Goal: Information Seeking & Learning: Check status

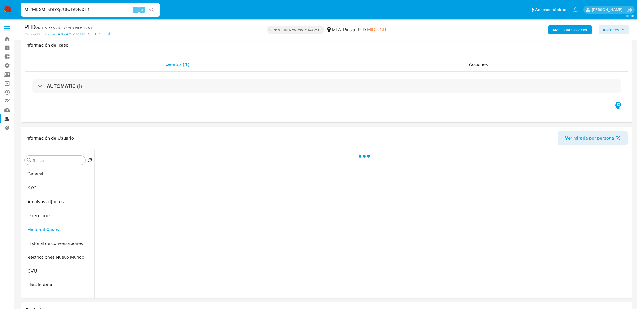
select select "10"
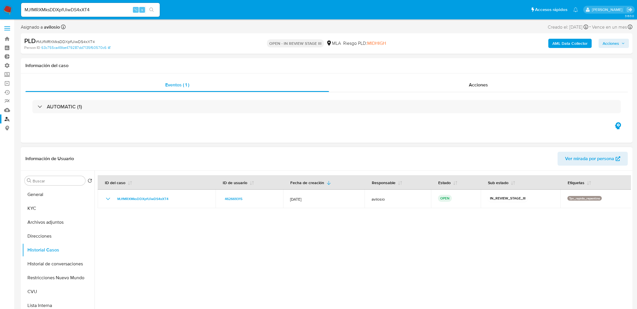
scroll to position [18, 0]
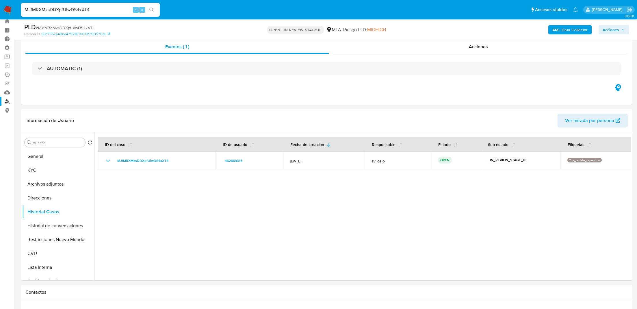
click at [91, 6] on input "MJfMRXMksDDXpfUiwDS4xXT4" at bounding box center [90, 10] width 139 height 8
click at [78, 10] on input "MJfMRXMksDDXpfUiwDS4xXT4" at bounding box center [90, 10] width 139 height 8
paste input "2150951948"
type input "2150951948"
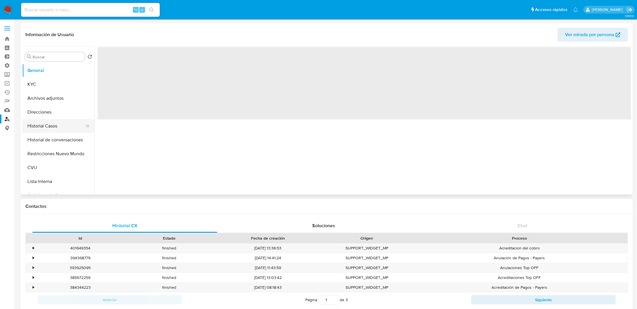
click at [54, 123] on button "Historial Casos" at bounding box center [56, 126] width 68 height 14
select select "10"
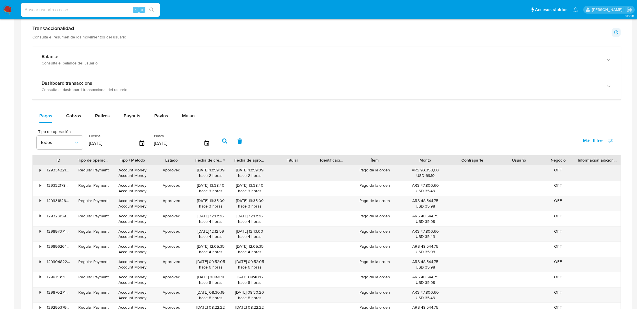
scroll to position [248, 0]
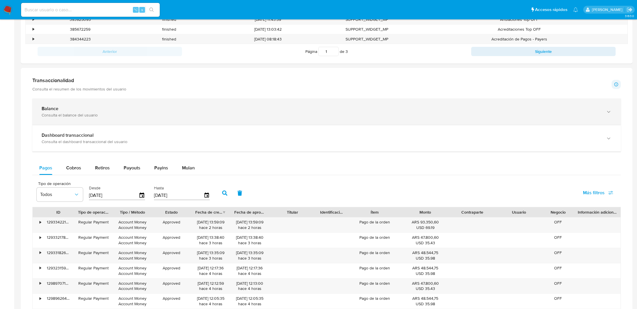
click at [286, 116] on div "Consulta el balance del usuario" at bounding box center [321, 114] width 558 height 5
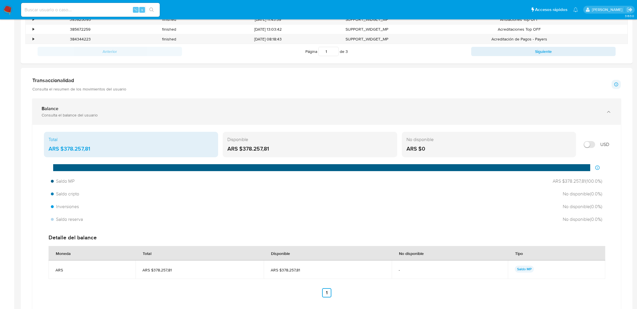
click at [254, 117] on div "Balance Consulta el balance del usuario" at bounding box center [326, 111] width 588 height 26
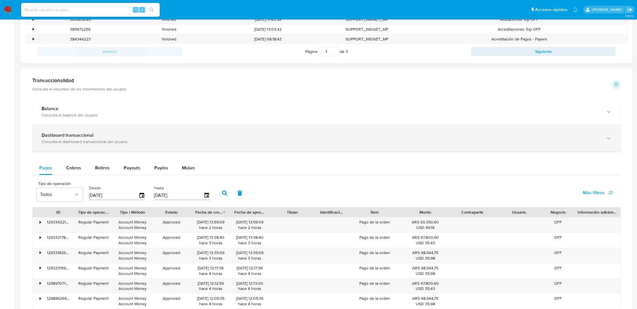
click at [249, 135] on div "Dashboard transaccional" at bounding box center [321, 135] width 558 height 6
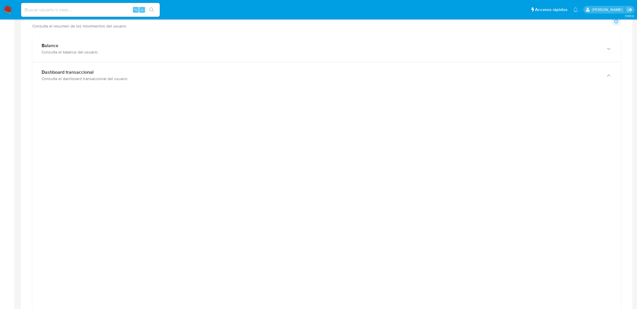
scroll to position [311, 0]
click at [122, 116] on div at bounding box center [326, 223] width 579 height 260
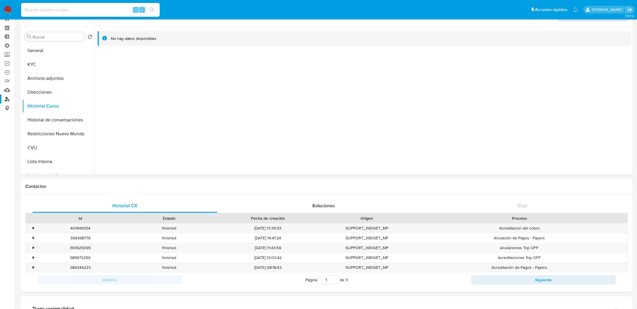
scroll to position [0, 0]
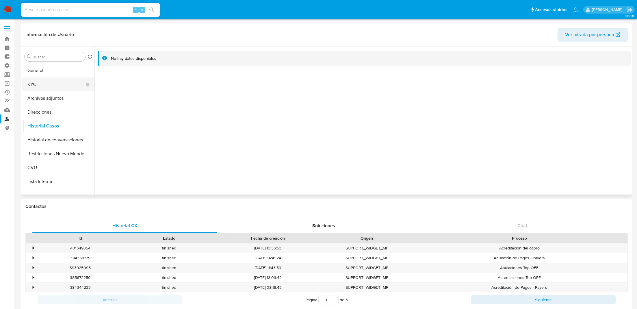
click at [52, 88] on button "KYC" at bounding box center [56, 84] width 68 height 14
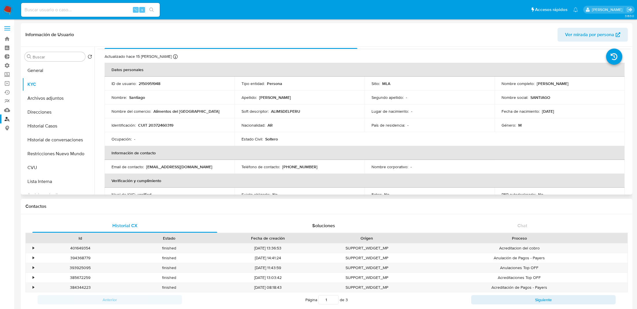
scroll to position [12, 0]
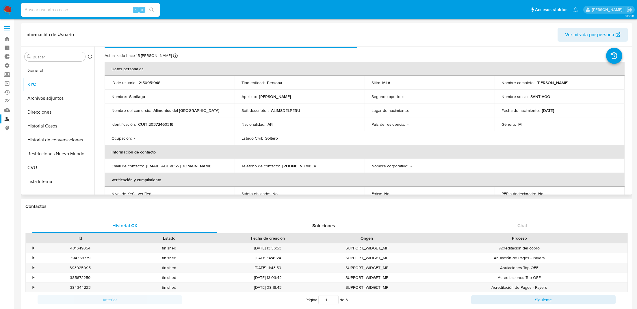
click at [163, 124] on p "CUIT 20372460319" at bounding box center [155, 124] width 35 height 5
copy p "20372460319"
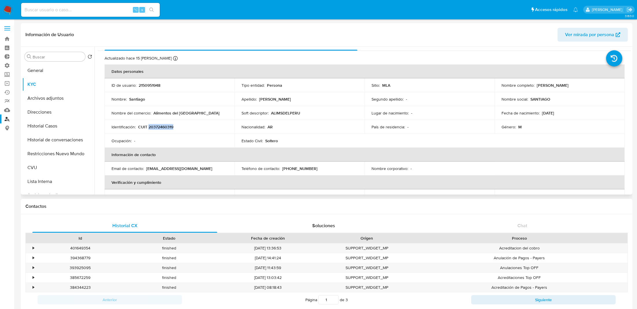
scroll to position [0, 0]
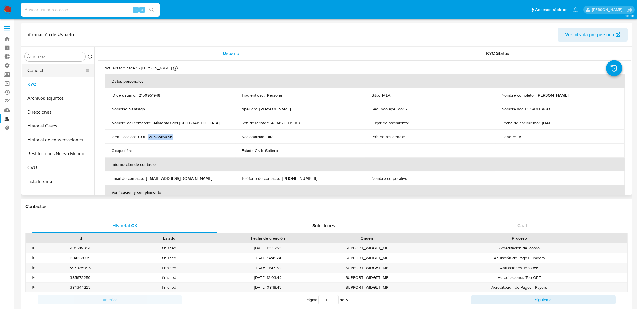
click at [60, 71] on button "General" at bounding box center [56, 71] width 68 height 14
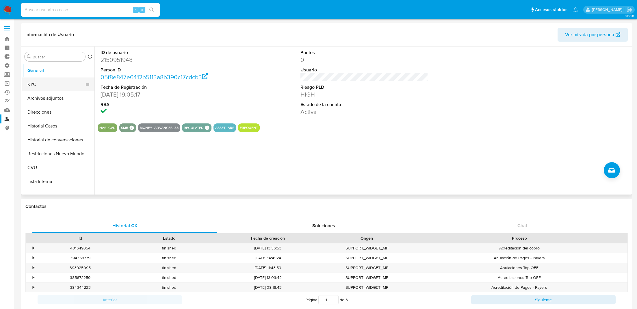
click at [44, 82] on button "KYC" at bounding box center [56, 84] width 68 height 14
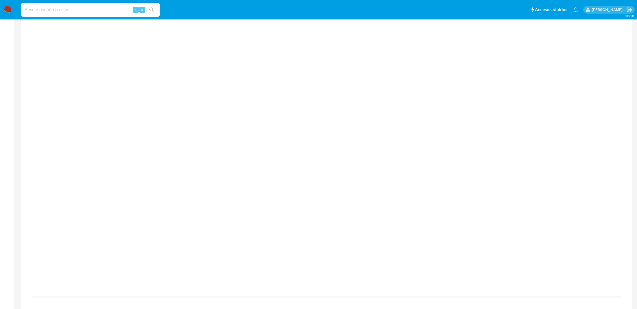
scroll to position [368, 0]
click at [130, 147] on div at bounding box center [326, 166] width 579 height 260
click at [132, 136] on div at bounding box center [326, 166] width 579 height 260
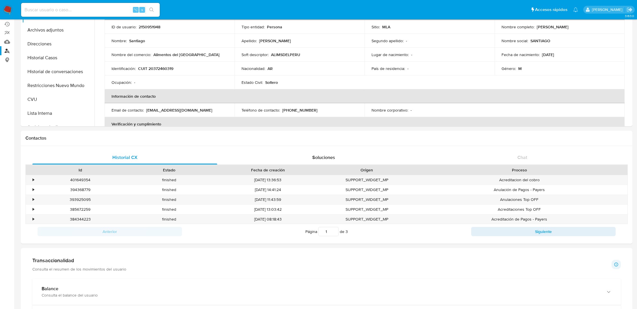
scroll to position [0, 0]
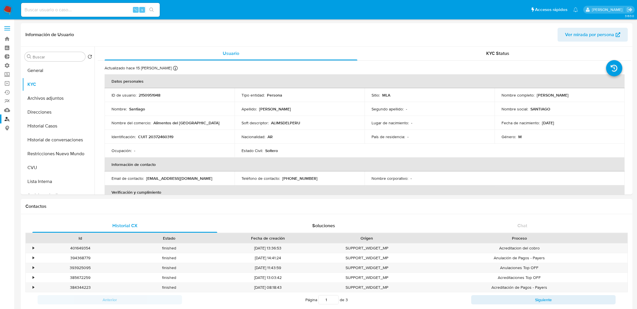
click at [66, 13] on input at bounding box center [90, 10] width 139 height 8
paste input "a2qToUpb4xhKt34TpYltOwU6"
type input "a2qToUpb4xhKt34TpYltOwU6"
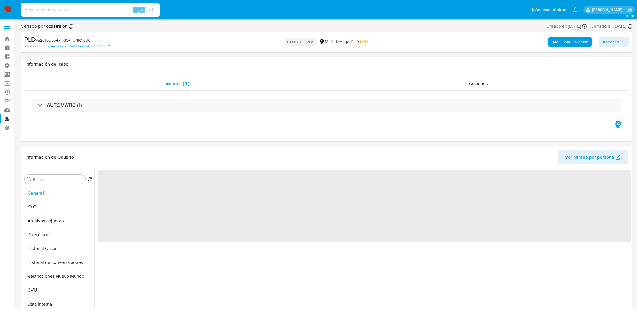
select select "10"
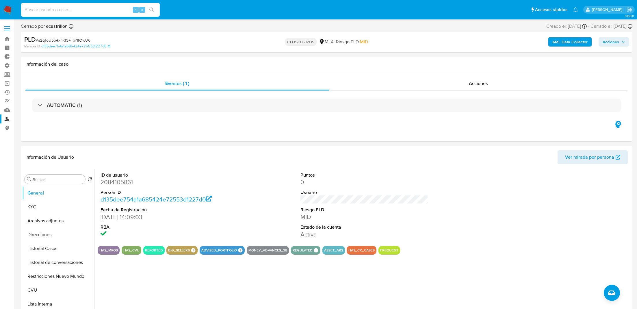
click at [105, 10] on input at bounding box center [90, 10] width 139 height 8
paste input "y9GGvk4FdcwH2lufcZm1Rs60"
type input "y9GGvk4FdcwH2lufcZm1Rs60"
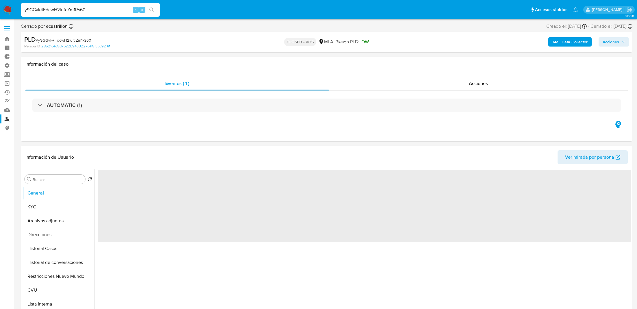
select select "10"
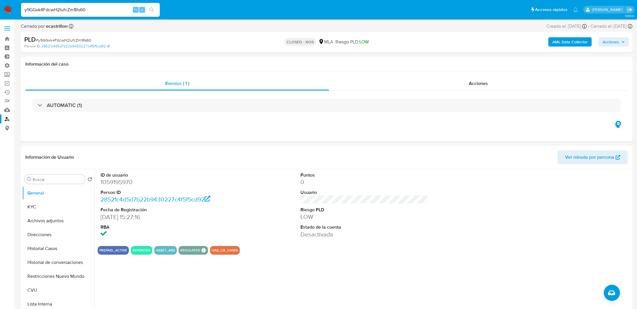
click at [89, 11] on input "y9GGvk4FdcwH2lufcZm1Rs60" at bounding box center [90, 10] width 139 height 8
paste input "M3YyZrZda0qkyUohGmMs2v74"
type input "M3YyZrZda0qkyUohGmMs2v74"
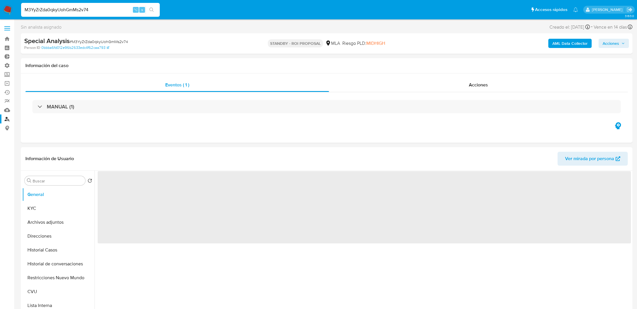
select select "10"
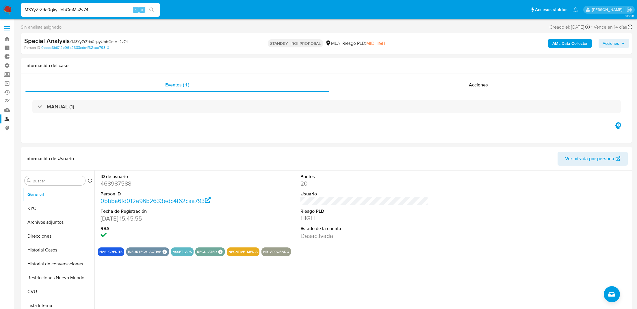
click at [9, 10] on img at bounding box center [8, 10] width 10 height 10
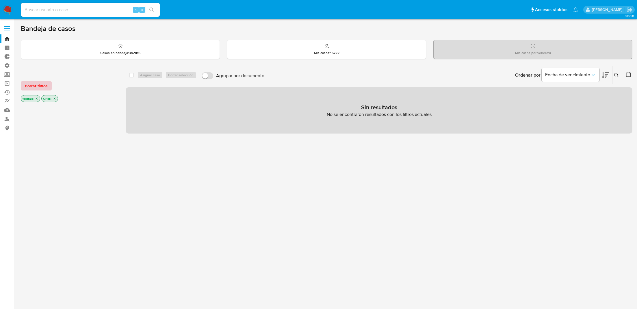
click at [36, 84] on span "Borrar filtros" at bounding box center [36, 86] width 23 height 8
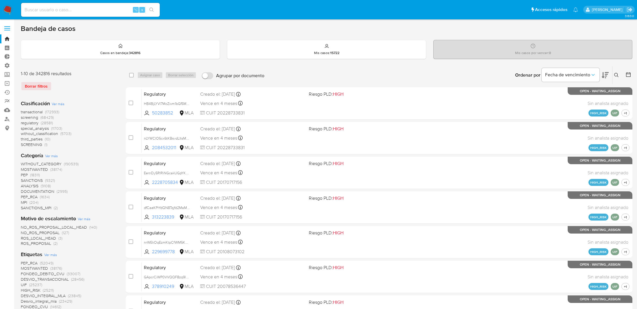
click at [626, 76] on icon at bounding box center [628, 75] width 6 height 6
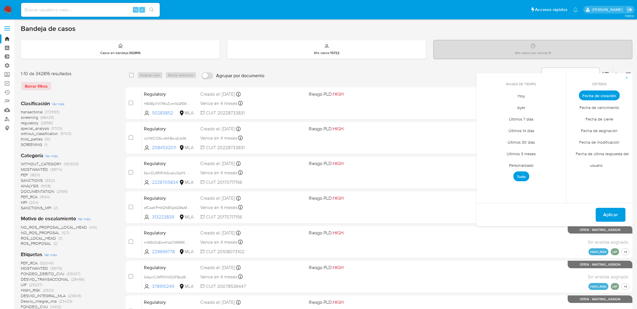
click at [529, 162] on span "Personalizado" at bounding box center [521, 165] width 37 height 12
click at [486, 103] on icon "Mes anterior" at bounding box center [485, 106] width 7 height 7
click at [483, 106] on icon "Mes anterior" at bounding box center [485, 106] width 7 height 7
click at [534, 127] on button "1" at bounding box center [532, 127] width 9 height 9
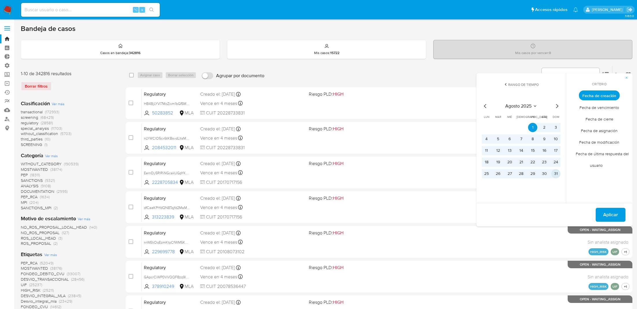
click at [555, 173] on button "31" at bounding box center [555, 173] width 9 height 9
click at [611, 217] on span "Aplicar" at bounding box center [610, 214] width 15 height 13
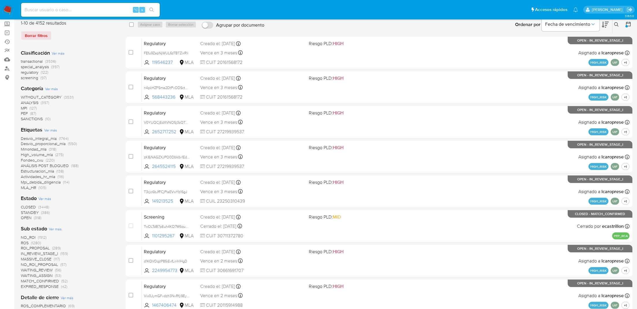
scroll to position [77, 0]
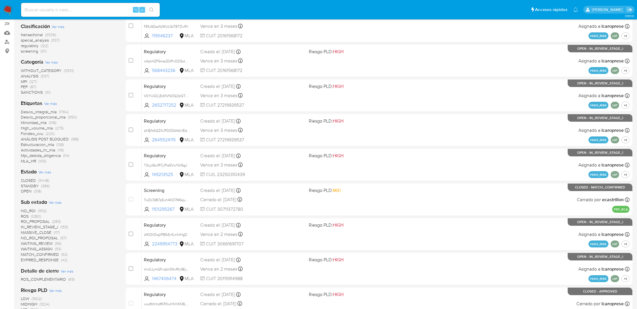
click at [43, 173] on span "Ver más" at bounding box center [44, 171] width 13 height 5
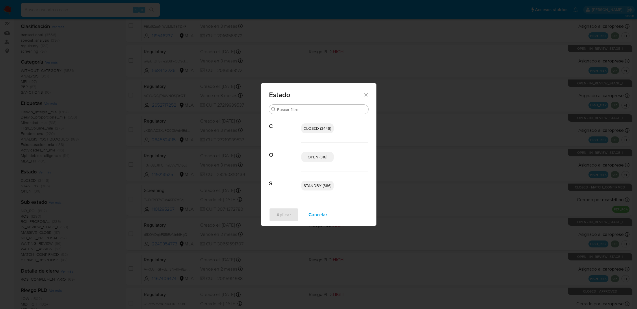
click at [310, 159] on span "OPEN (318)" at bounding box center [318, 157] width 20 height 6
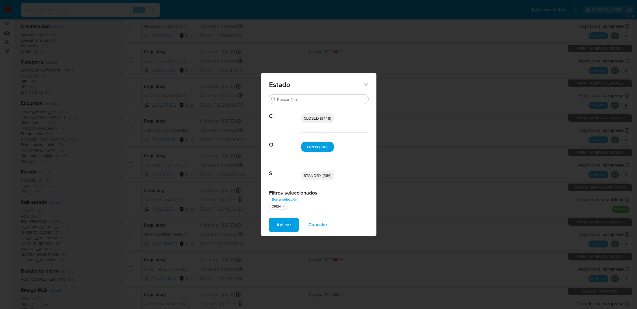
click at [313, 176] on span "STANDBY (386)" at bounding box center [318, 175] width 28 height 6
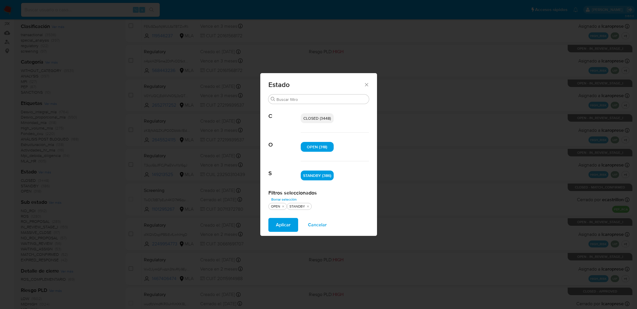
click at [280, 224] on span "Aplicar" at bounding box center [283, 224] width 15 height 13
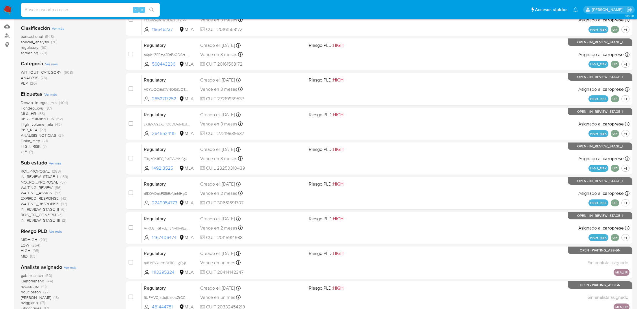
scroll to position [86, 0]
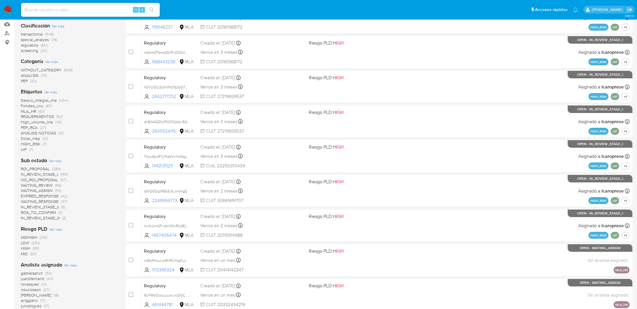
click at [52, 92] on span "Ver más" at bounding box center [50, 91] width 13 height 5
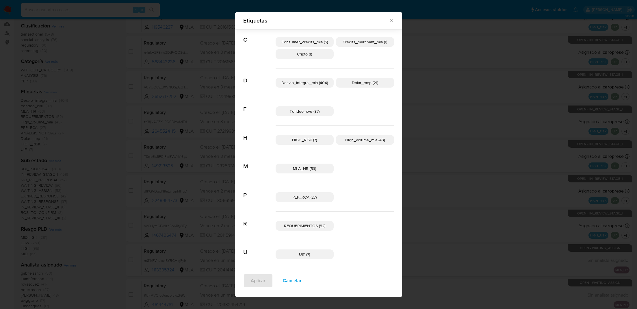
scroll to position [42, 0]
click at [289, 280] on span "Cancelar" at bounding box center [292, 280] width 19 height 13
